Goal: Task Accomplishment & Management: Use online tool/utility

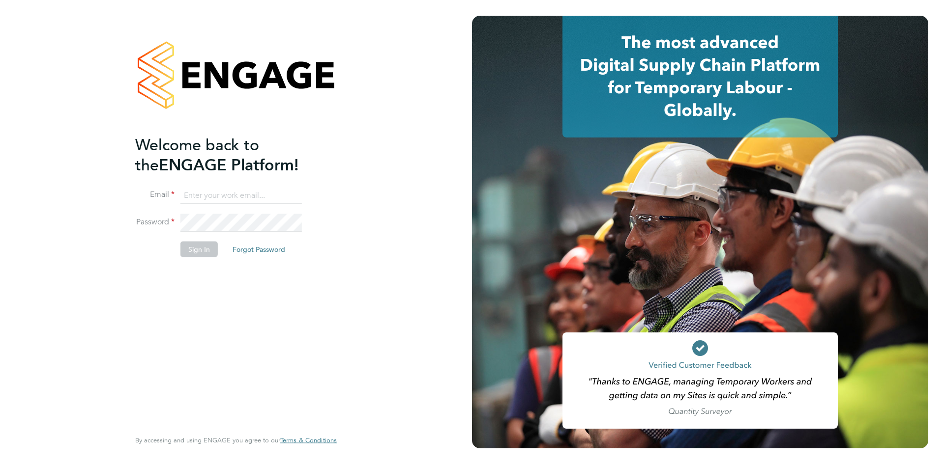
type input "[PERSON_NAME][EMAIL_ADDRESS][PERSON_NAME][DOMAIN_NAME]"
click at [197, 249] on button "Sign In" at bounding box center [198, 249] width 37 height 16
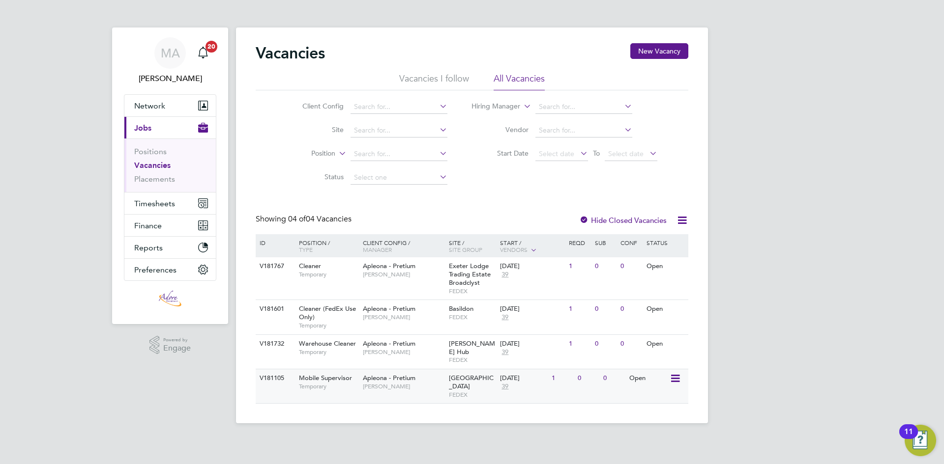
click at [373, 374] on span "Apleona - Pretium" at bounding box center [389, 378] width 53 height 8
click at [150, 162] on link "Vacancies" at bounding box center [152, 165] width 36 height 9
click at [318, 374] on span "Mobile Supervisor" at bounding box center [325, 378] width 53 height 8
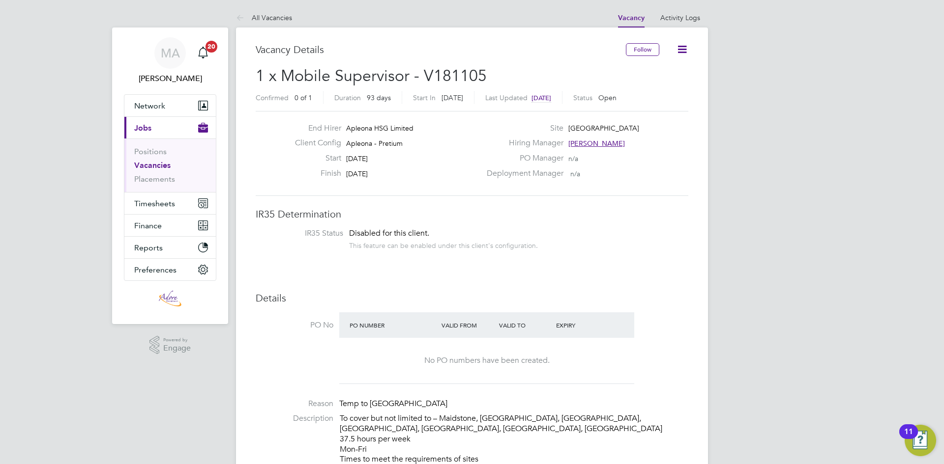
scroll to position [29, 69]
click at [151, 97] on button "Network" at bounding box center [169, 106] width 91 height 22
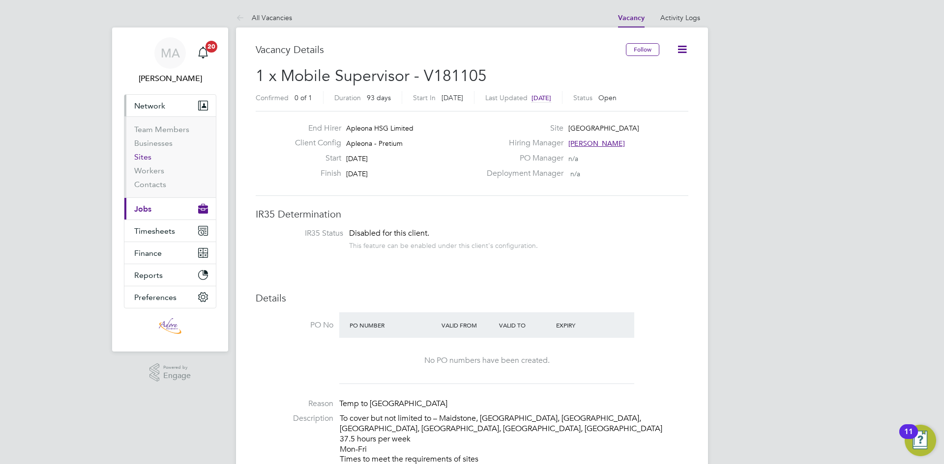
click at [142, 159] on link "Sites" at bounding box center [142, 156] width 17 height 9
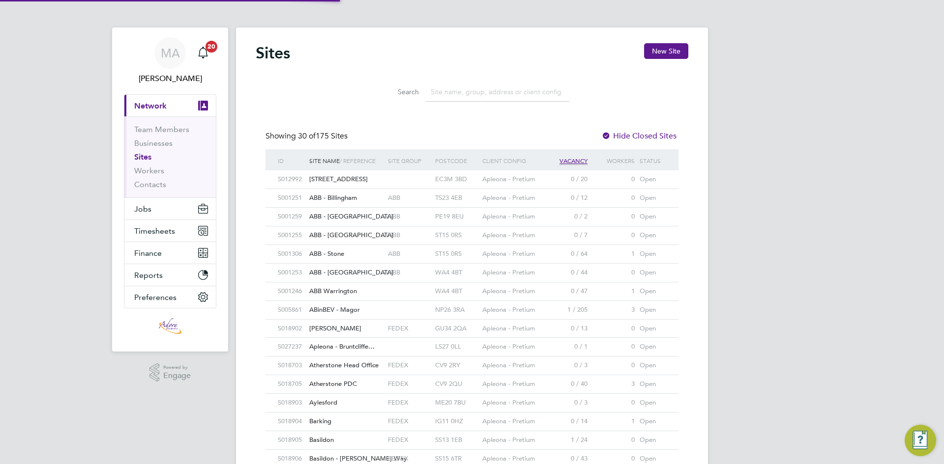
scroll to position [19, 79]
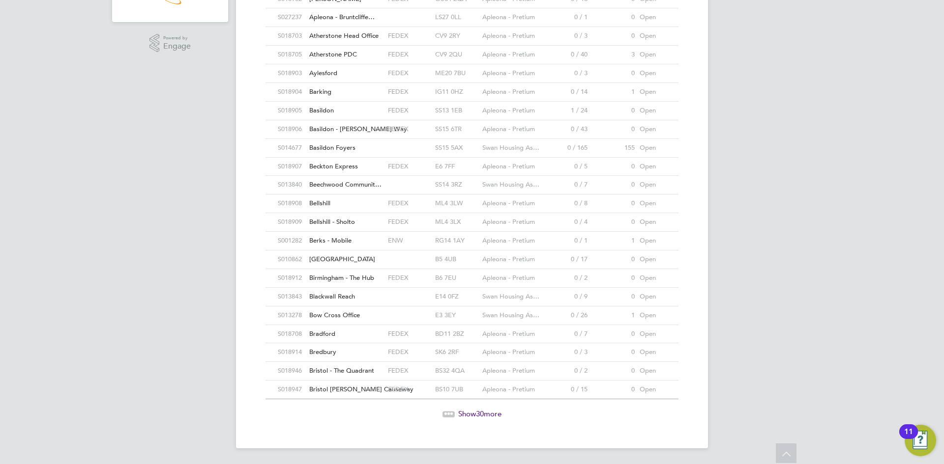
click at [451, 411] on icon at bounding box center [451, 412] width 3 height 3
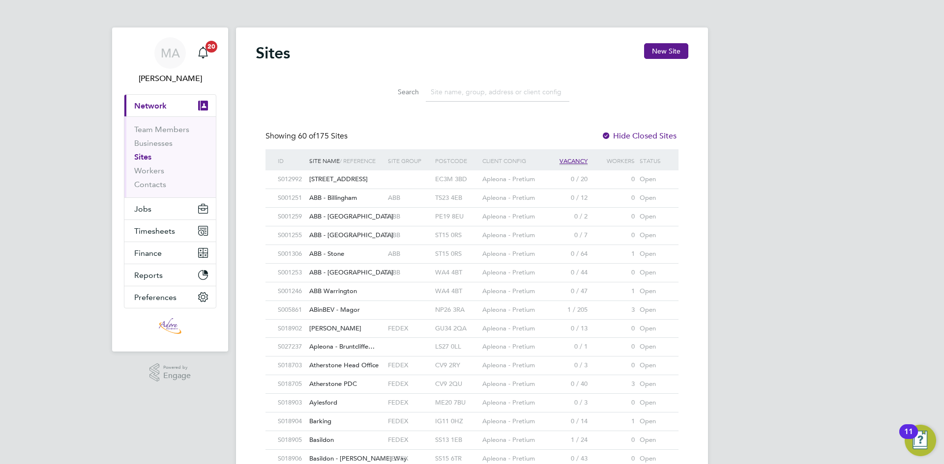
click at [525, 93] on input at bounding box center [498, 92] width 144 height 19
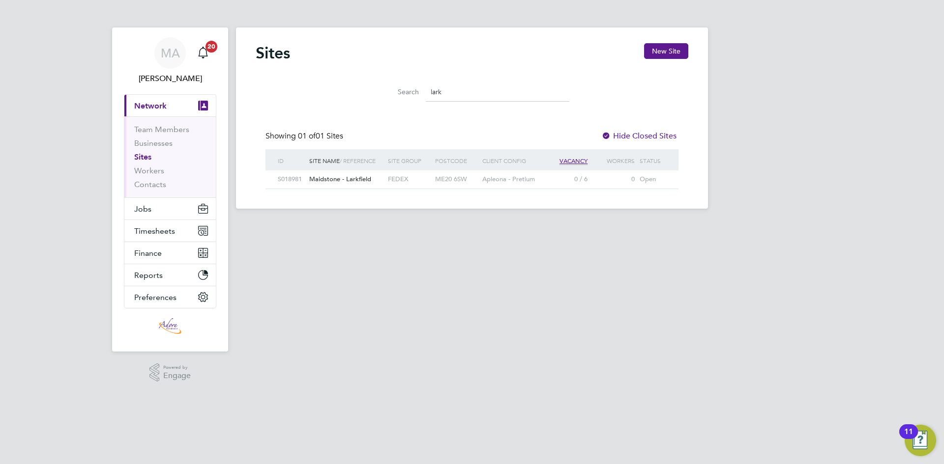
type input "lark"
click at [314, 183] on div "Maidstone - Larkfield" at bounding box center [346, 180] width 79 height 18
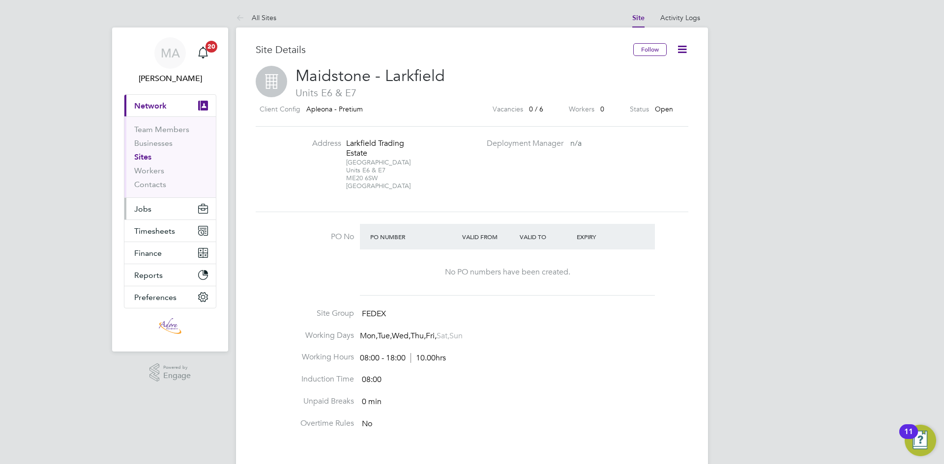
click at [145, 211] on span "Jobs" at bounding box center [142, 208] width 17 height 9
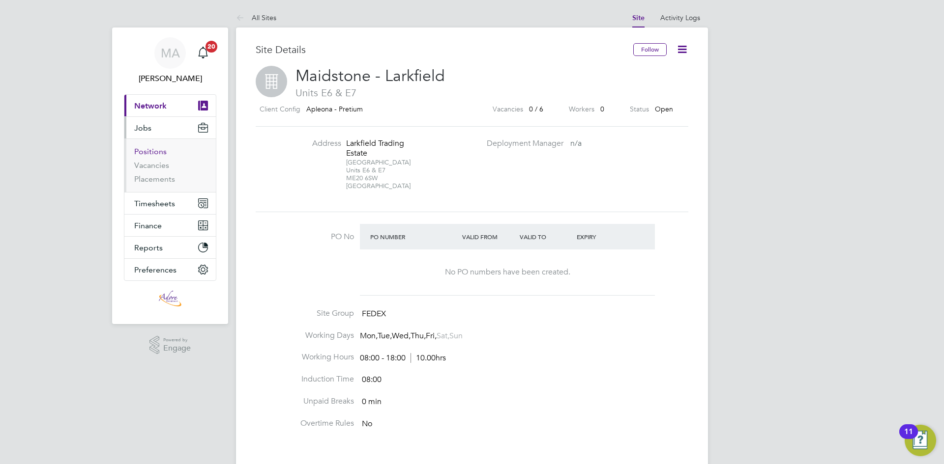
click at [153, 153] on link "Positions" at bounding box center [150, 151] width 32 height 9
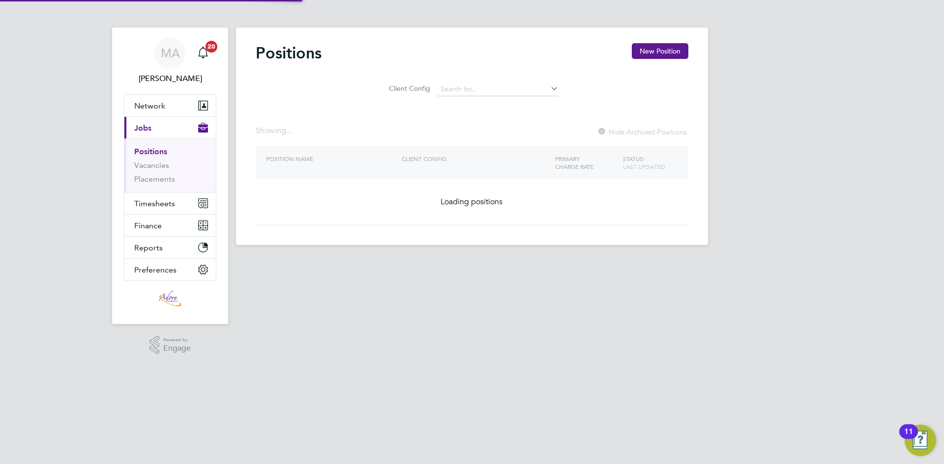
click at [153, 153] on link "Positions" at bounding box center [150, 151] width 33 height 9
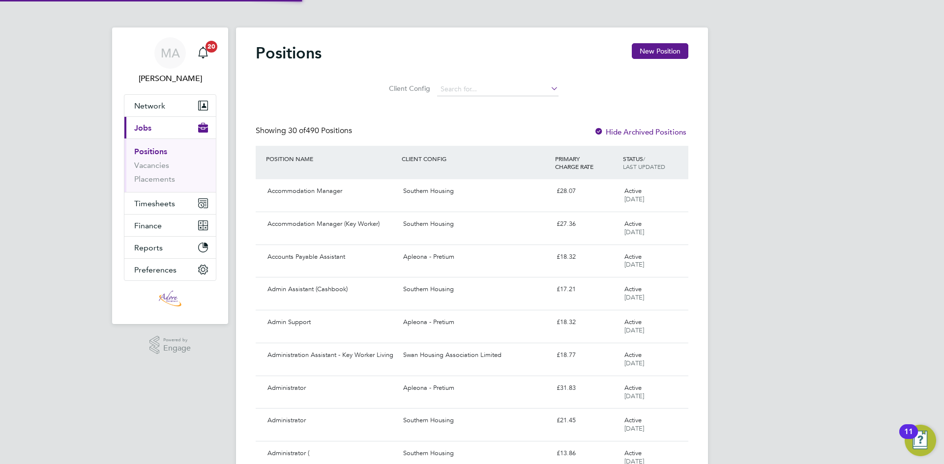
click at [142, 170] on li "Vacancies" at bounding box center [171, 168] width 74 height 14
click at [149, 165] on link "Vacancies" at bounding box center [151, 165] width 35 height 9
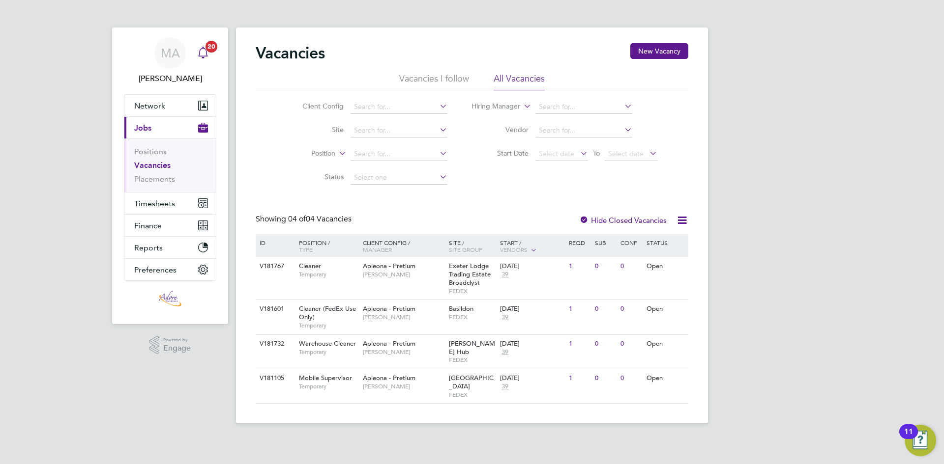
click at [201, 53] on icon "Main navigation" at bounding box center [203, 53] width 12 height 12
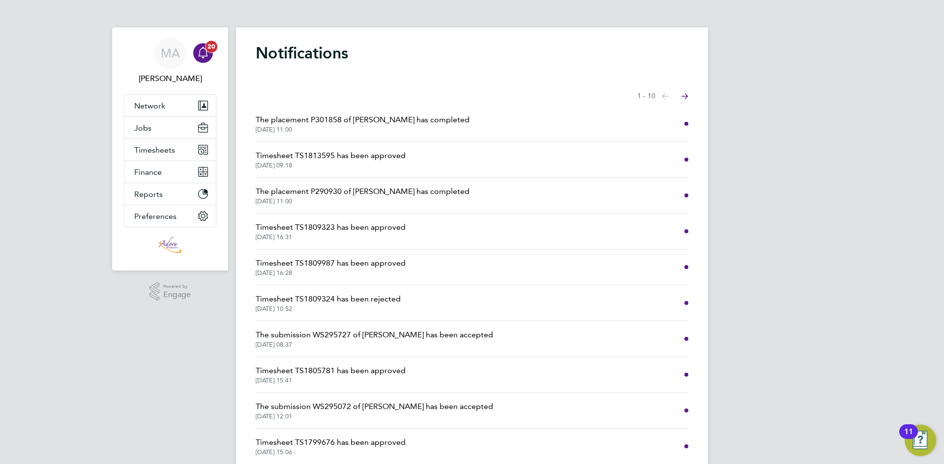
click at [208, 56] on icon "Main navigation" at bounding box center [203, 53] width 12 height 12
